Goal: Entertainment & Leisure: Consume media (video, audio)

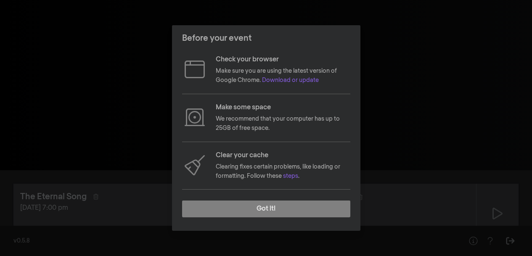
click at [265, 209] on button "Got it!" at bounding box center [266, 209] width 168 height 17
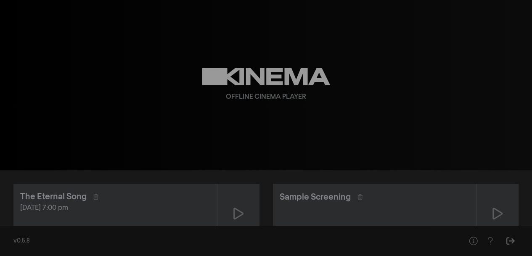
click at [240, 211] on icon at bounding box center [238, 214] width 10 height 12
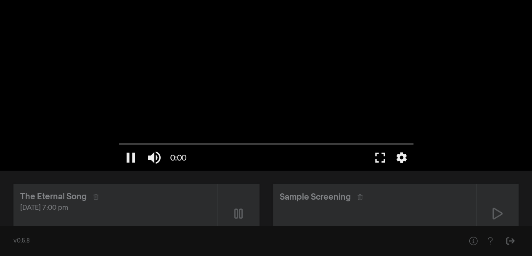
click at [163, 144] on input "Buscar" at bounding box center [266, 144] width 294 height 5
drag, startPoint x: 400, startPoint y: 158, endPoint x: 404, endPoint y: 160, distance: 4.3
click at [404, 160] on button "settings" at bounding box center [401, 157] width 19 height 25
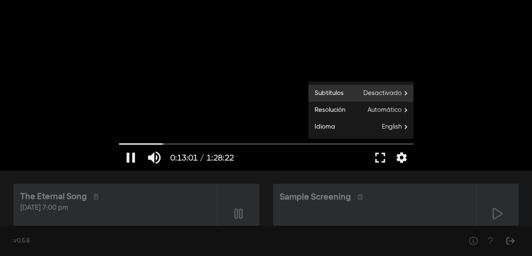
click at [387, 95] on span "Desactivado" at bounding box center [388, 93] width 50 height 13
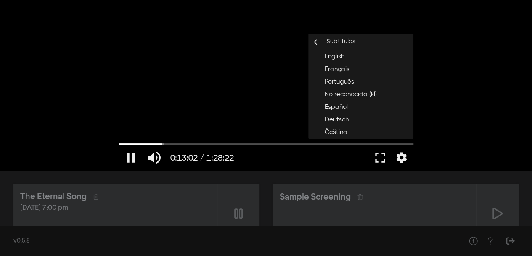
scroll to position [29, 0]
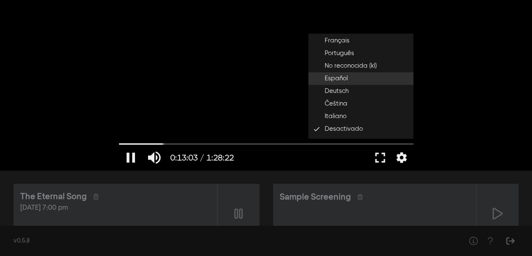
click at [362, 76] on button "Español" at bounding box center [360, 78] width 105 height 13
click at [380, 157] on button "fullscreen" at bounding box center [380, 157] width 24 height 25
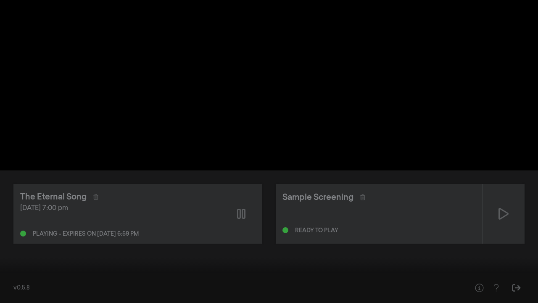
click at [11, 256] on button "pause" at bounding box center [16, 289] width 24 height 25
click at [414, 246] on div at bounding box center [269, 151] width 538 height 303
click at [499, 256] on button "fullscreen_exit" at bounding box center [501, 289] width 24 height 25
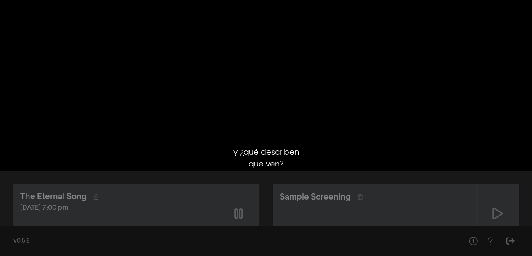
click at [460, 36] on div "pause 0:17:19 / 1:28:22 volume_up fullscreen settings closed_caption Subtítulos…" at bounding box center [266, 85] width 532 height 170
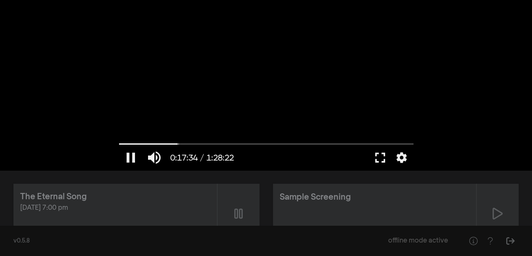
click at [377, 157] on button "fullscreen" at bounding box center [380, 157] width 24 height 25
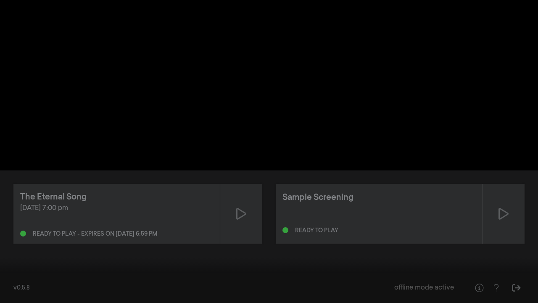
click at [211, 256] on input "Buscar" at bounding box center [269, 276] width 530 height 5
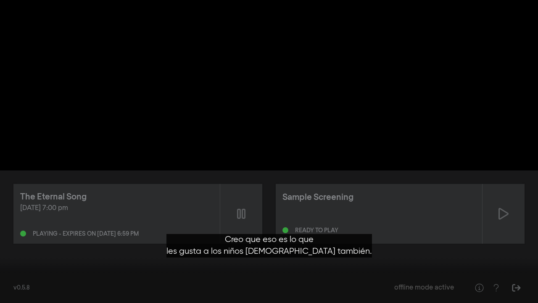
click at [269, 256] on input "Buscar" at bounding box center [269, 276] width 530 height 5
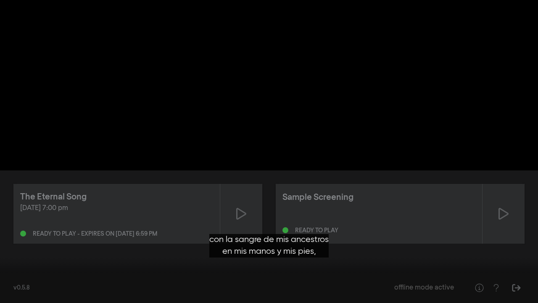
click at [339, 256] on input "Buscar" at bounding box center [269, 276] width 530 height 5
click at [114, 256] on input "Buscar" at bounding box center [269, 276] width 530 height 5
click at [499, 256] on button "fullscreen_exit" at bounding box center [501, 289] width 24 height 25
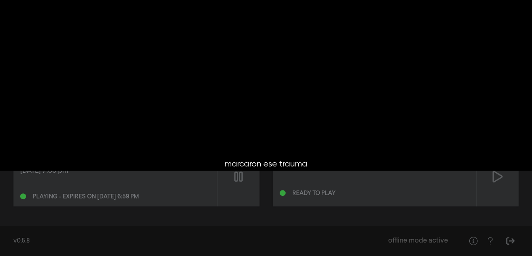
scroll to position [26, 0]
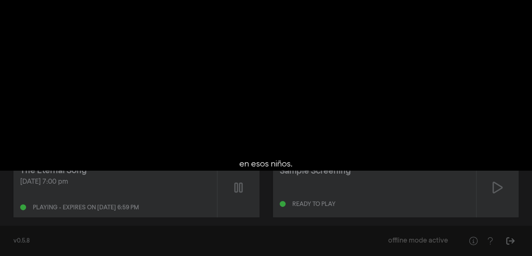
click at [241, 188] on icon at bounding box center [238, 187] width 8 height 10
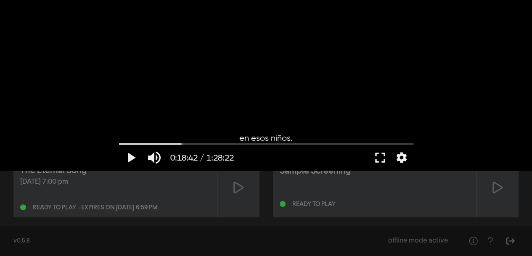
click at [497, 189] on icon at bounding box center [497, 187] width 10 height 13
click at [177, 144] on input "Buscar" at bounding box center [266, 144] width 294 height 5
click at [128, 155] on button "pause" at bounding box center [131, 157] width 24 height 25
click at [239, 186] on icon at bounding box center [238, 187] width 10 height 13
click at [172, 144] on input "Buscar" at bounding box center [266, 144] width 294 height 5
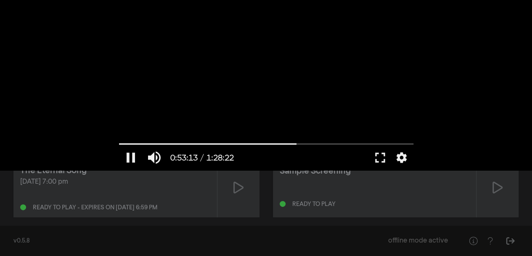
click at [295, 143] on input "Buscar" at bounding box center [266, 144] width 294 height 5
click at [381, 164] on button "fullscreen" at bounding box center [380, 157] width 24 height 25
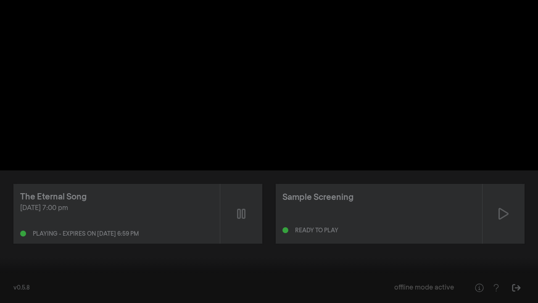
click at [521, 256] on button "settings" at bounding box center [521, 289] width 19 height 25
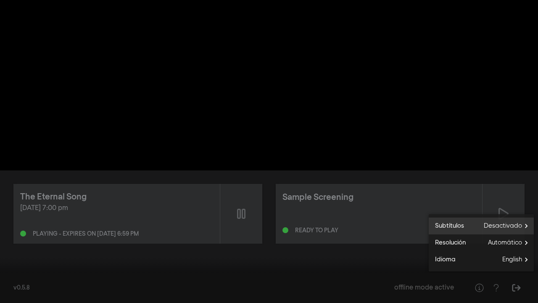
click at [479, 228] on label "Subtítulos Desactivado" at bounding box center [481, 225] width 105 height 17
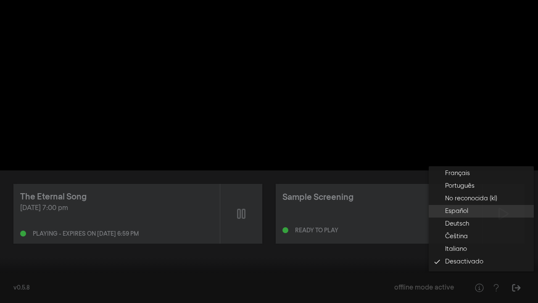
click at [462, 211] on span "Español" at bounding box center [456, 211] width 23 height 10
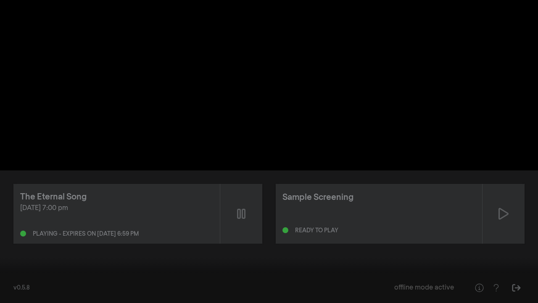
click at [22, 256] on button "pause" at bounding box center [16, 289] width 24 height 25
type input "3477.799869"
click at [504, 256] on button "fullscreen_exit" at bounding box center [501, 289] width 24 height 25
